Goal: Task Accomplishment & Management: Manage account settings

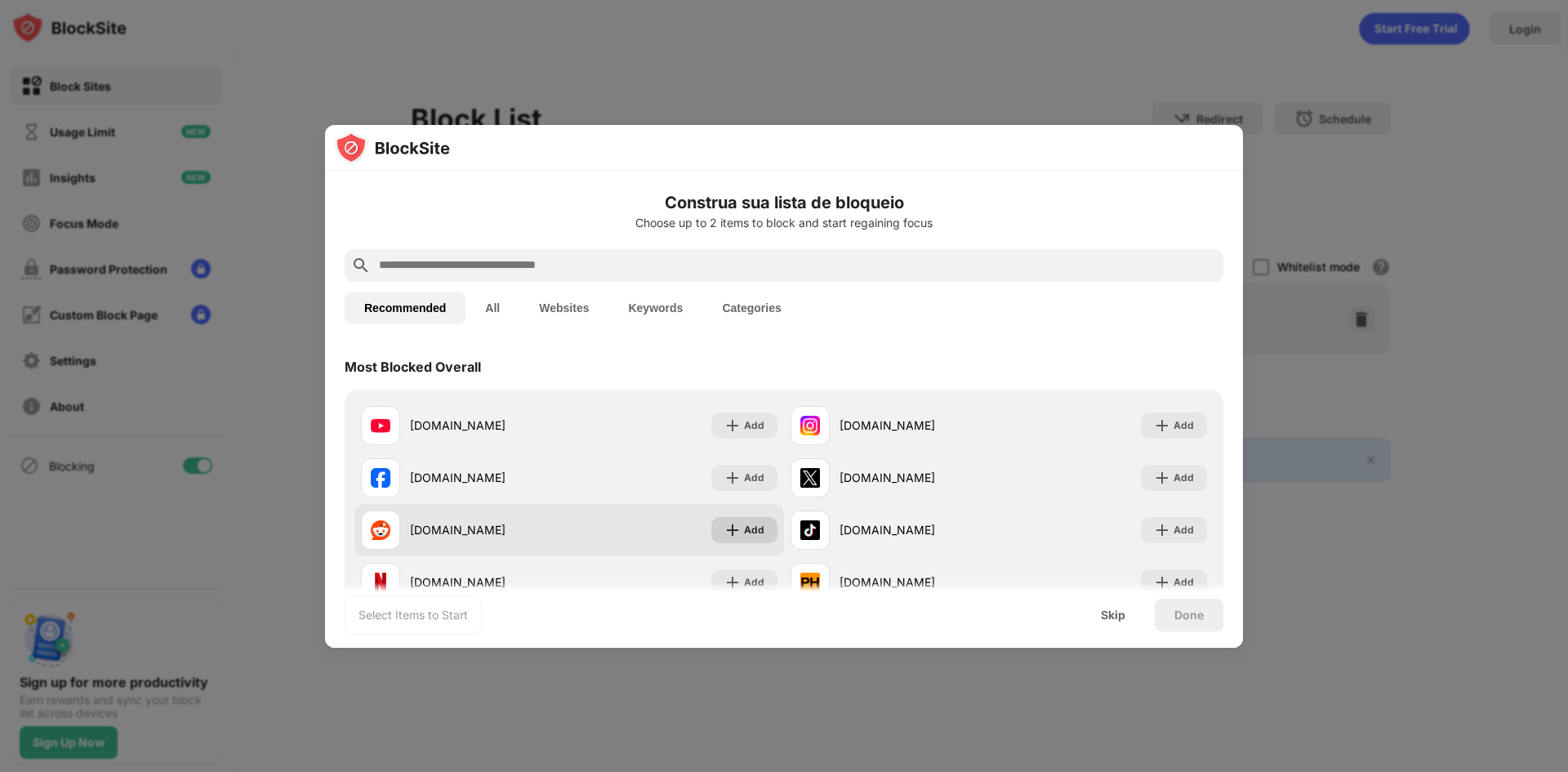
click at [727, 528] on img at bounding box center [732, 530] width 17 height 17
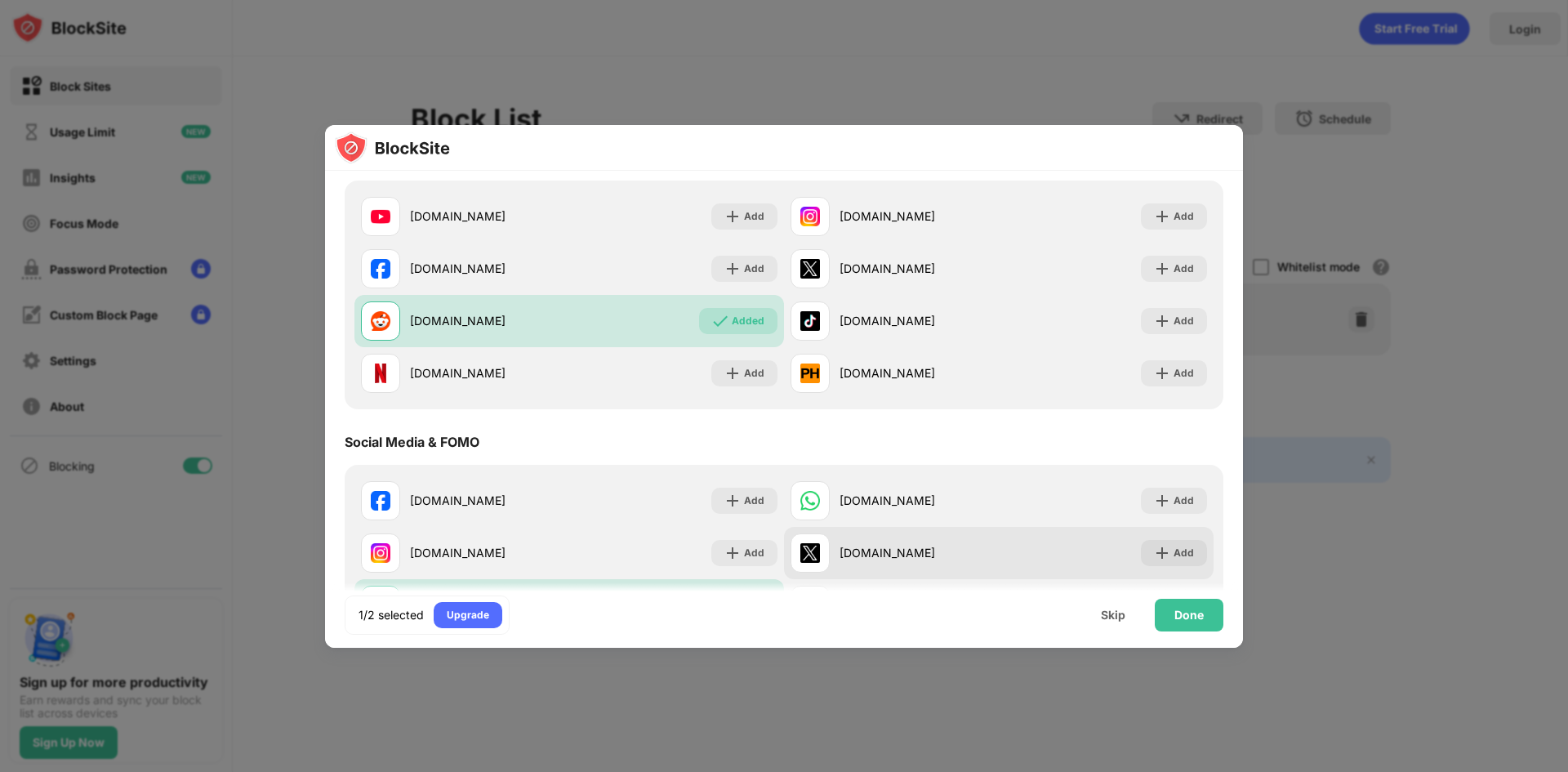
scroll to position [245, 0]
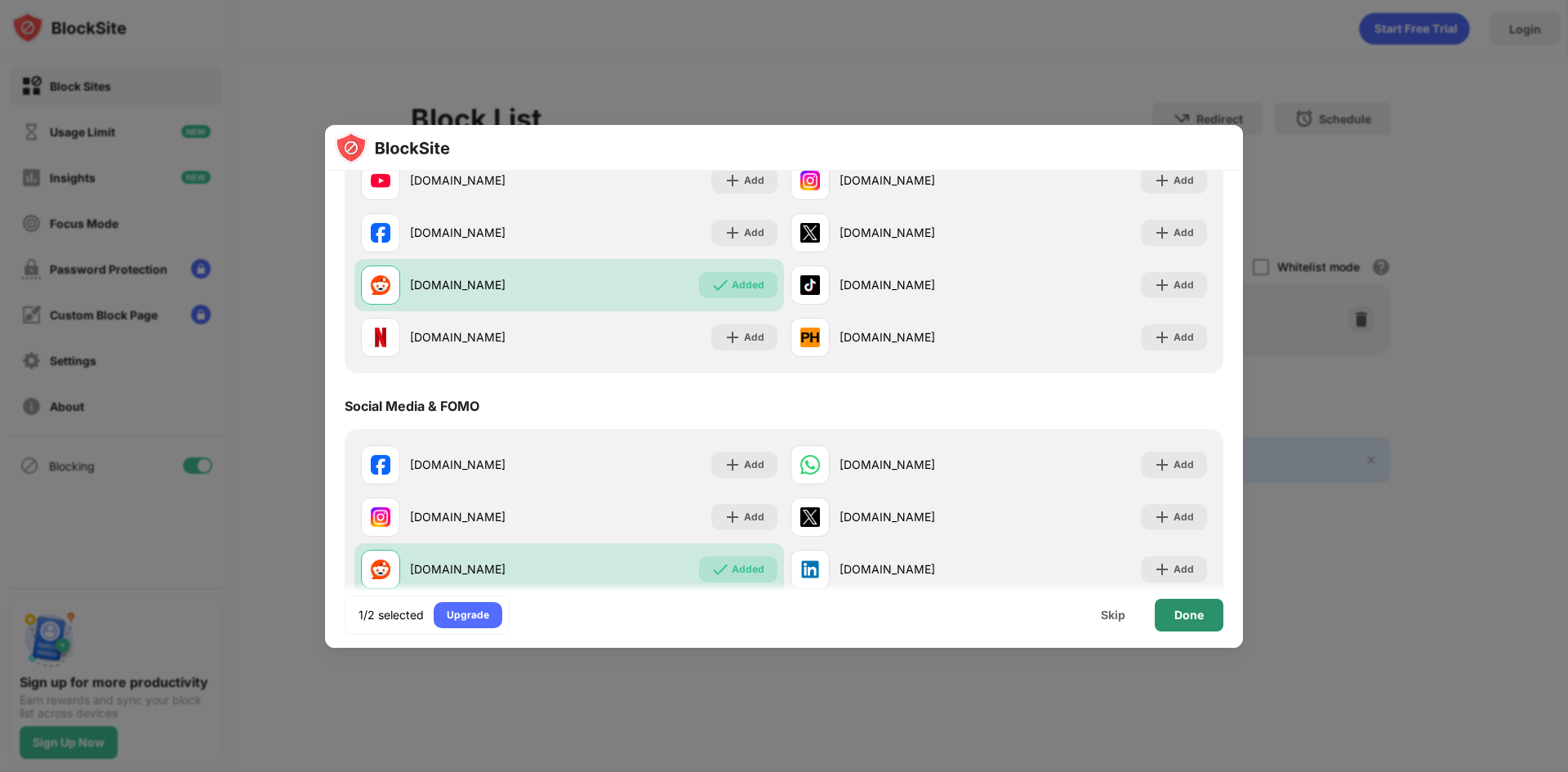
click at [1177, 613] on div "Done" at bounding box center [1189, 615] width 29 height 13
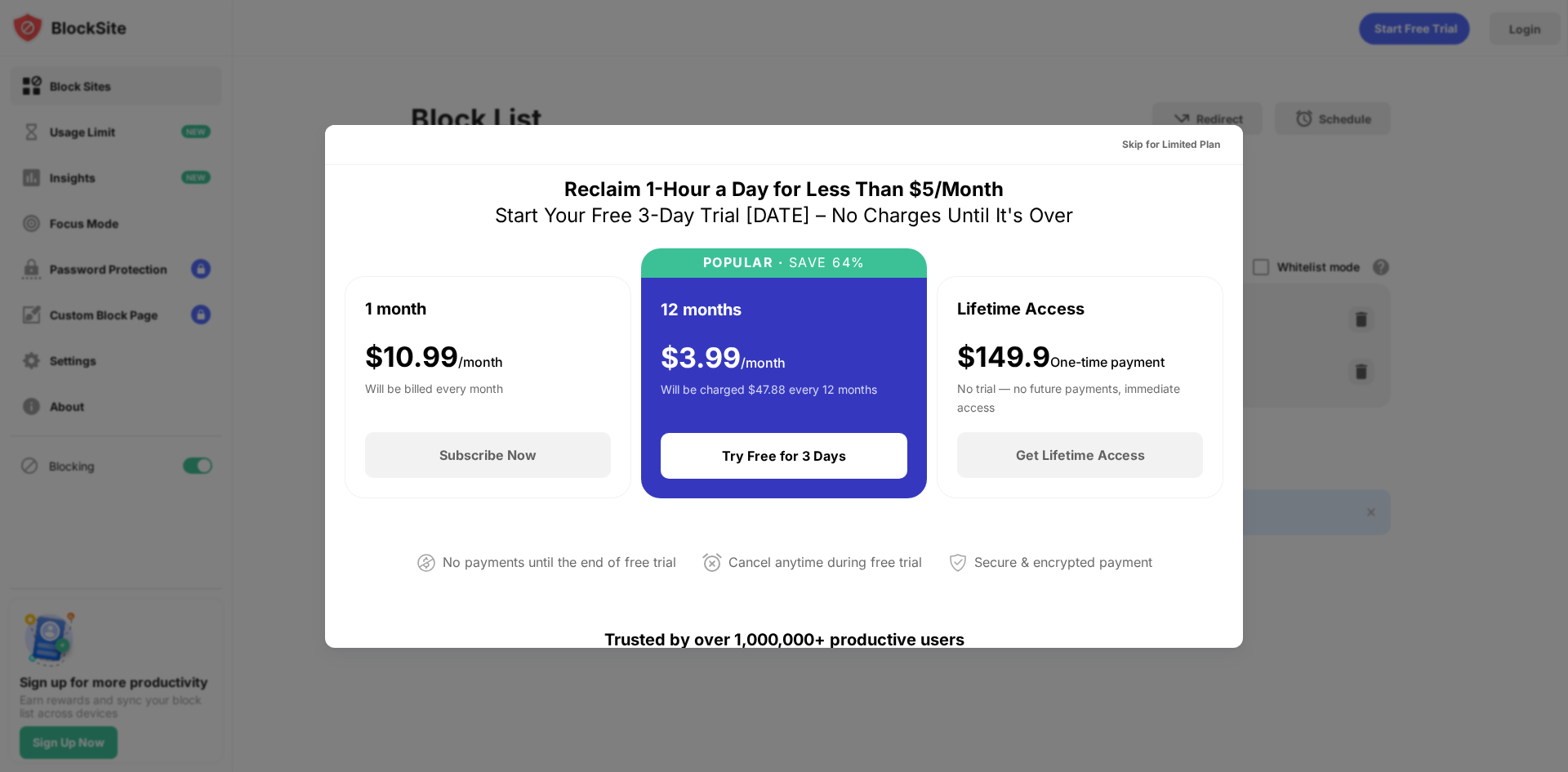
scroll to position [0, 0]
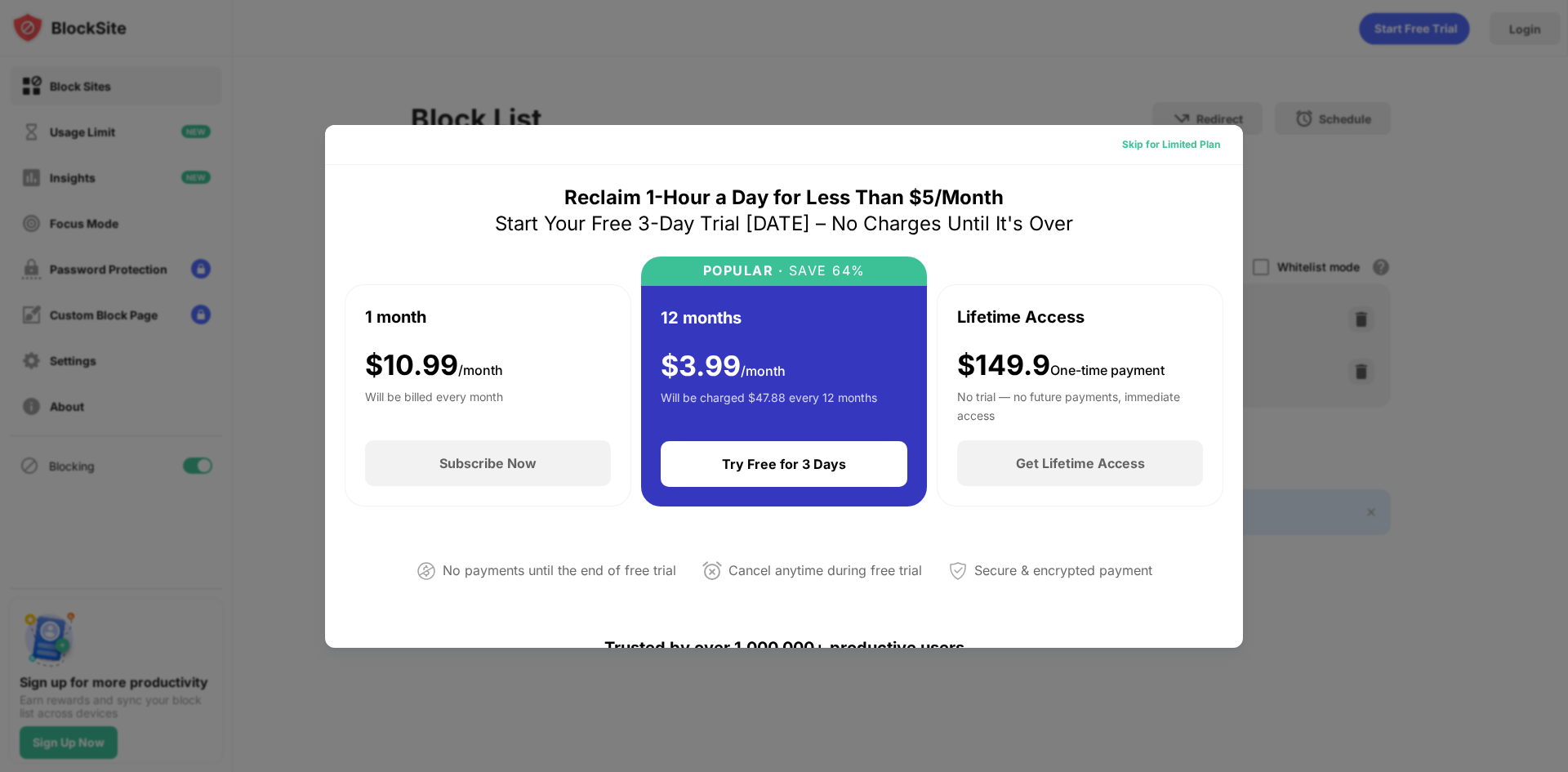
click at [1154, 143] on div "Skip for Limited Plan" at bounding box center [1171, 145] width 98 height 17
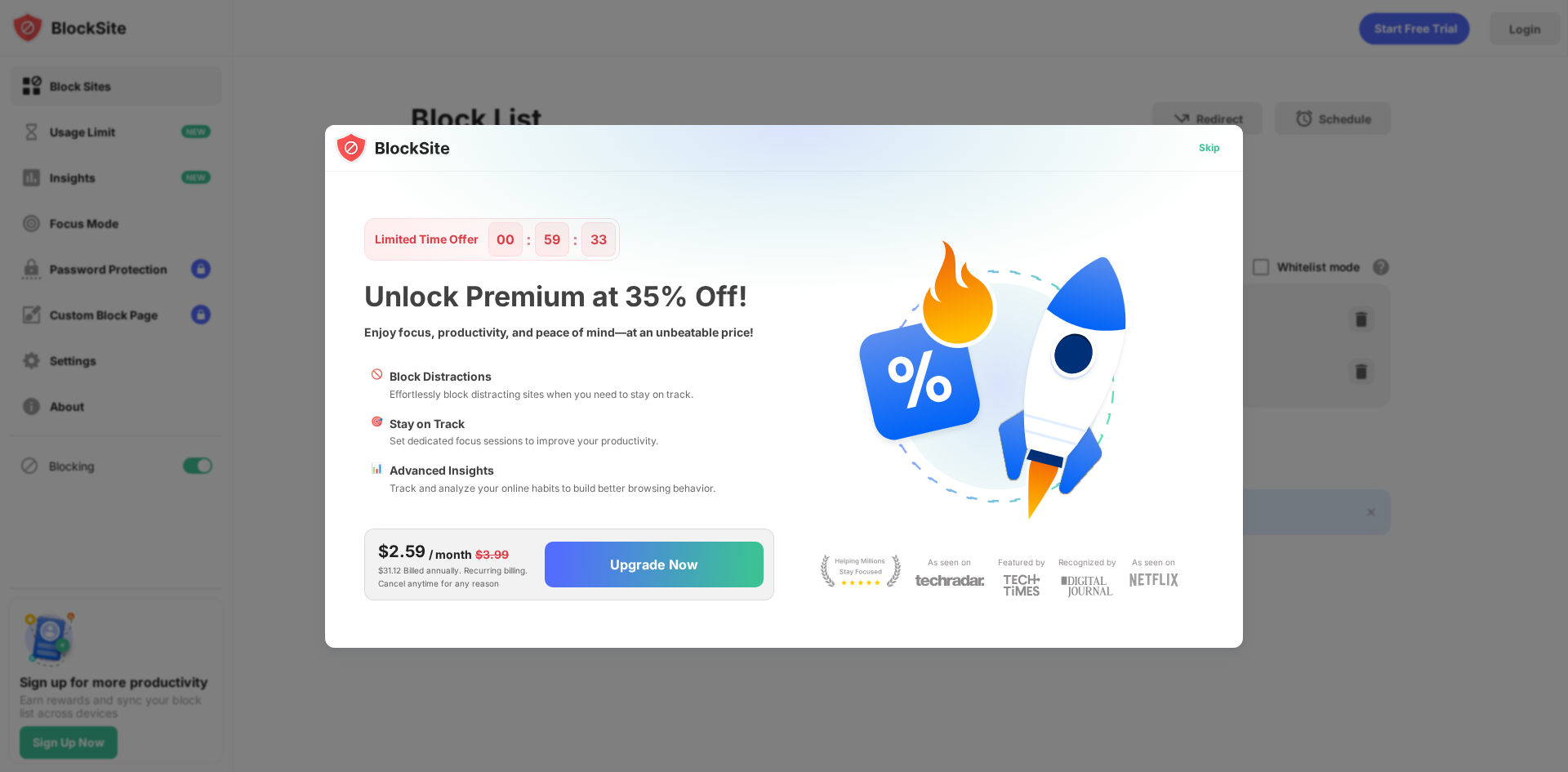
click at [1199, 149] on div "Skip" at bounding box center [1210, 148] width 21 height 17
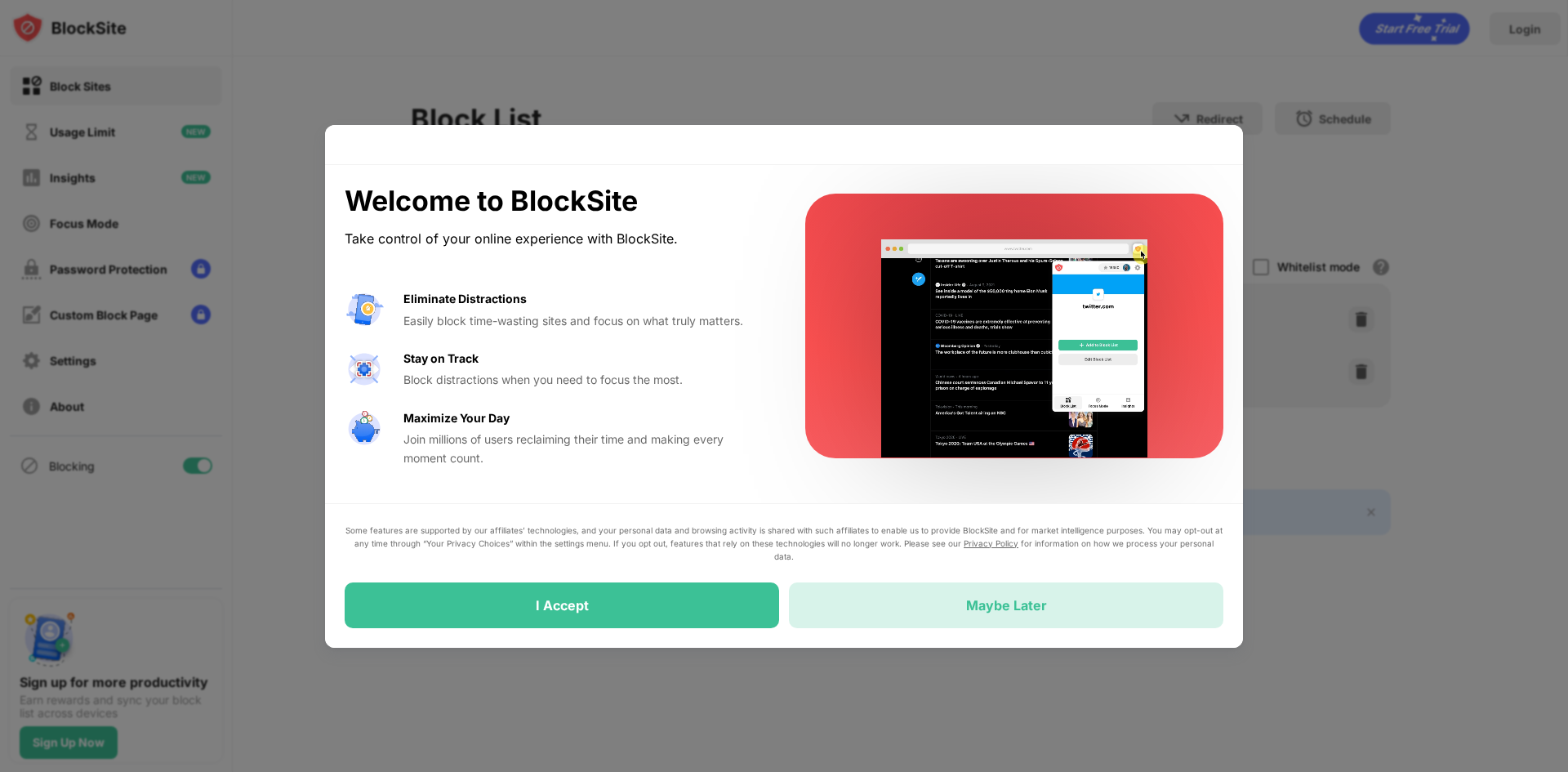
click at [879, 600] on div "Maybe Later" at bounding box center [1007, 605] width 435 height 46
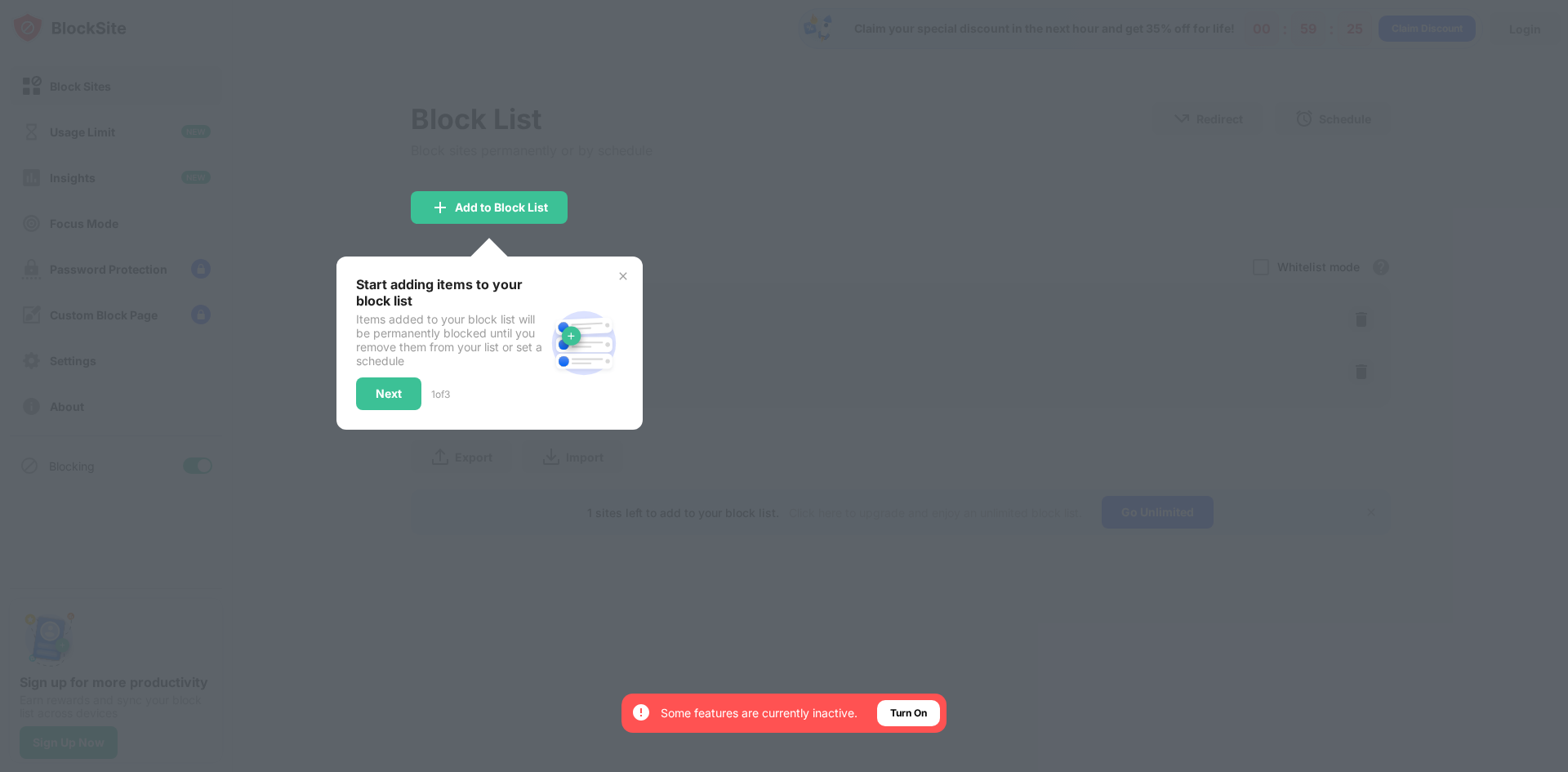
click at [621, 273] on img at bounding box center [622, 276] width 13 height 13
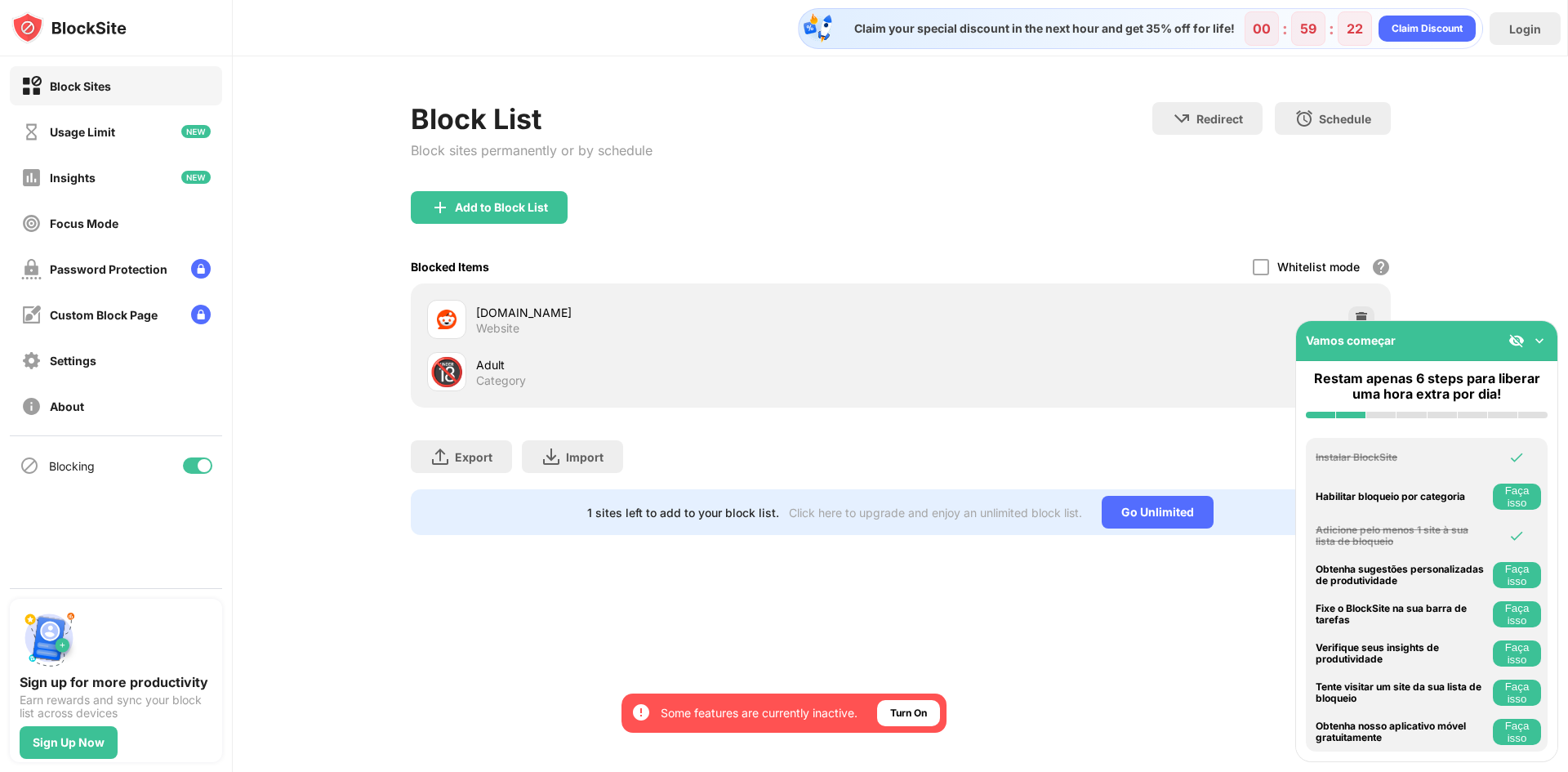
click at [1541, 343] on img at bounding box center [1540, 340] width 17 height 17
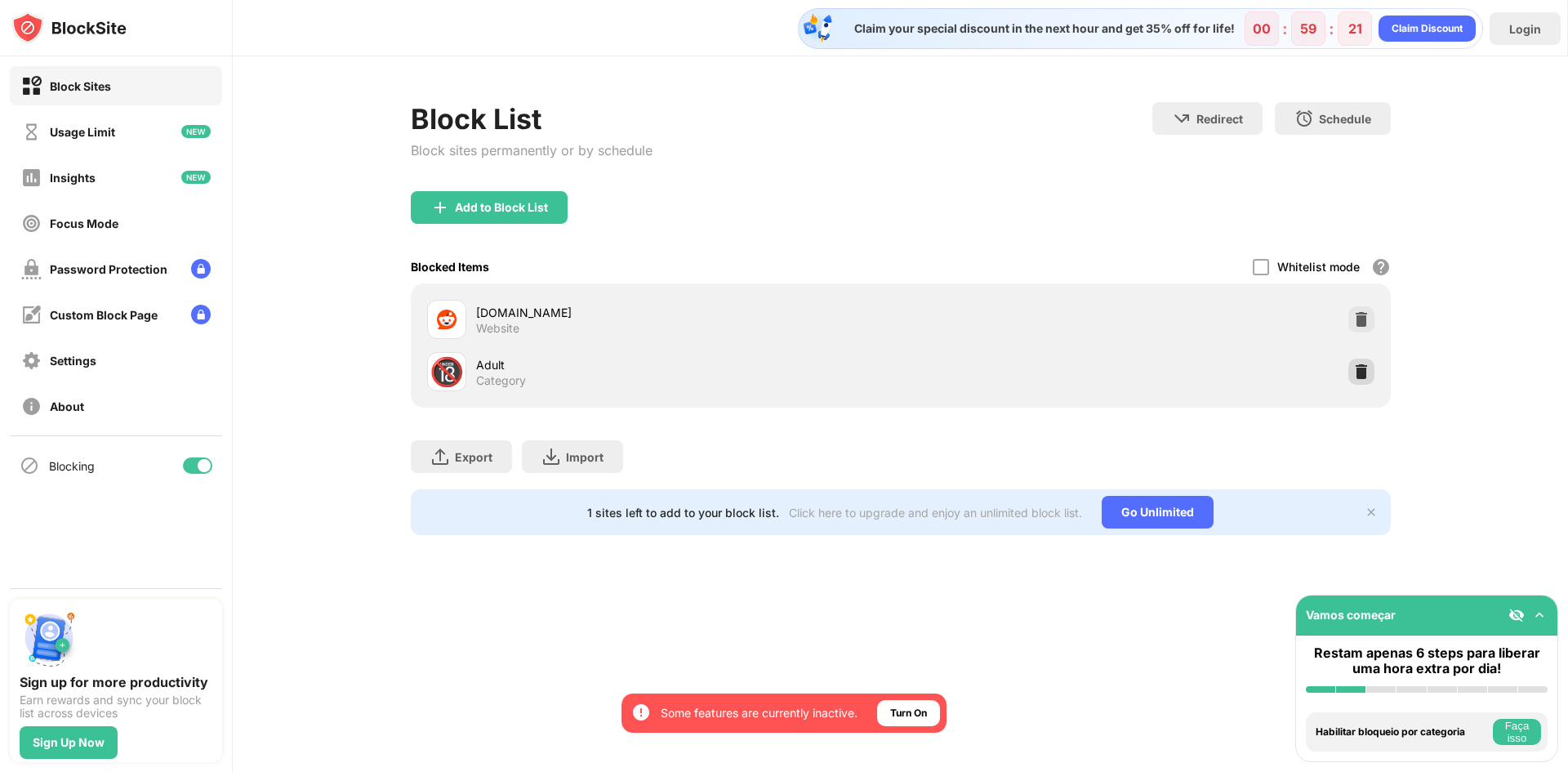
click at [1367, 373] on img at bounding box center [1361, 371] width 17 height 17
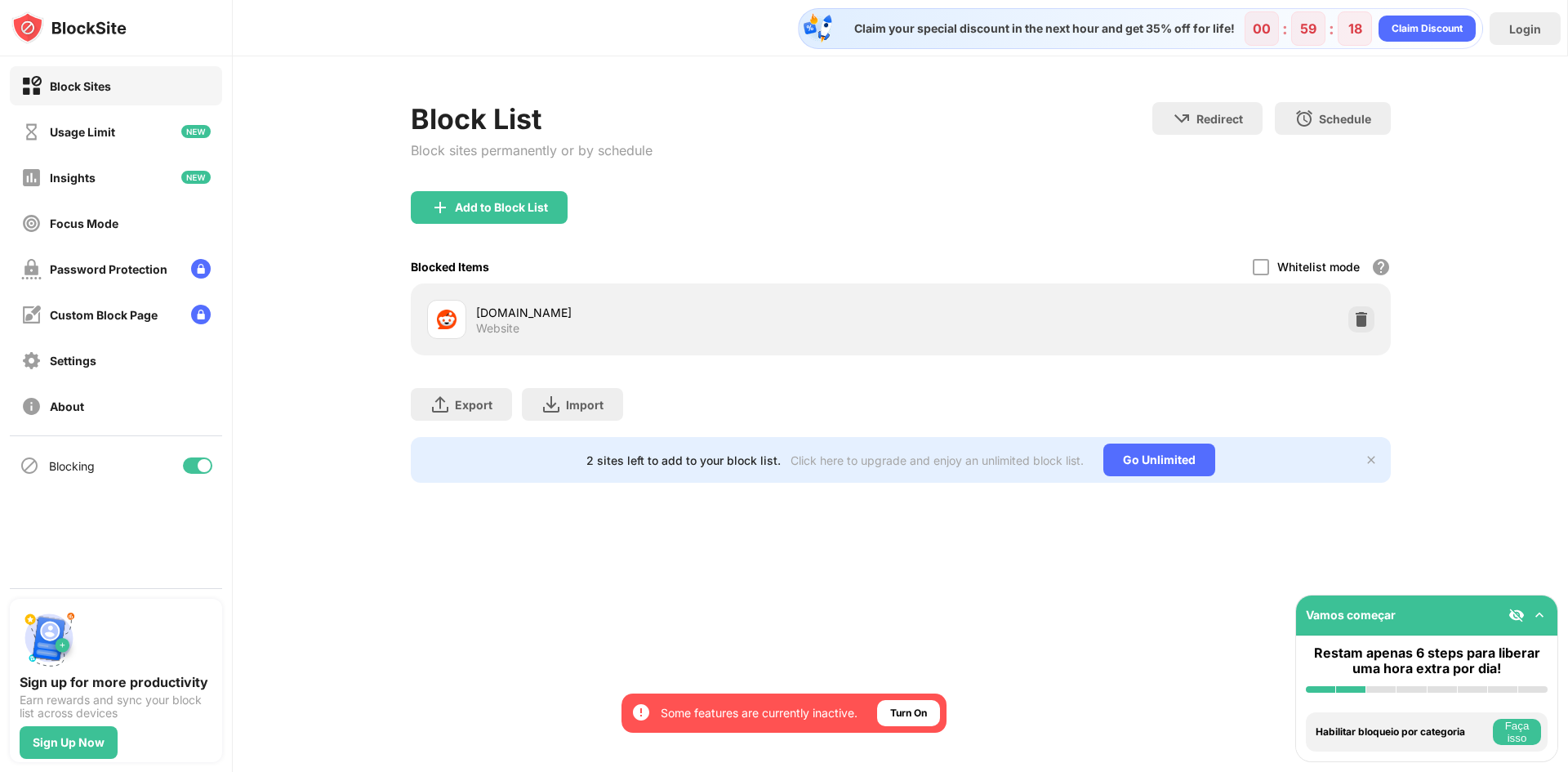
click at [570, 69] on div "Block List Block sites permanently or by schedule Redirect Choose a site to be …" at bounding box center [901, 292] width 1336 height 472
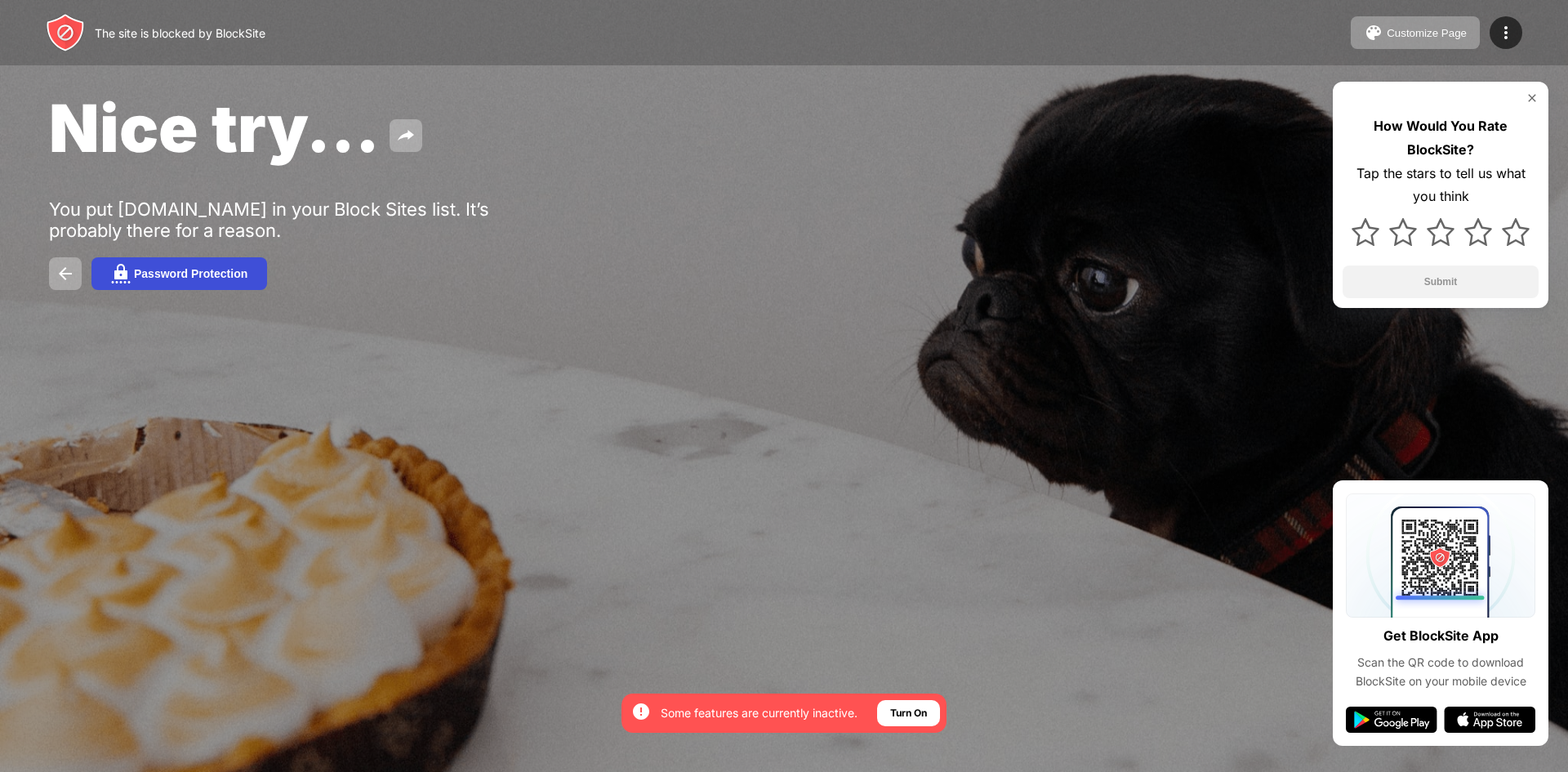
click at [183, 281] on button "Password Protection" at bounding box center [179, 274] width 176 height 33
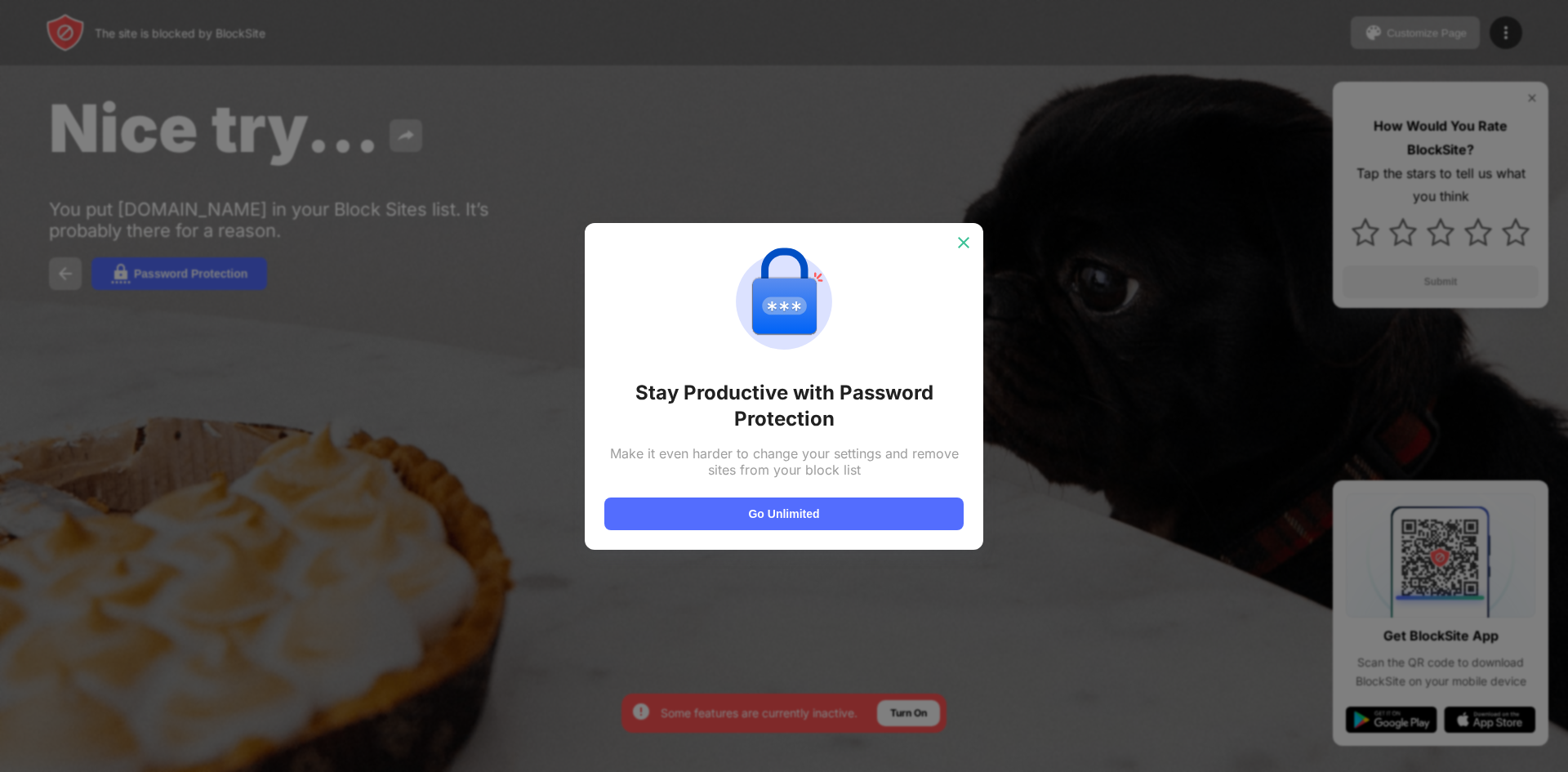
click at [959, 235] on img at bounding box center [963, 242] width 17 height 17
